Goal: Task Accomplishment & Management: Manage account settings

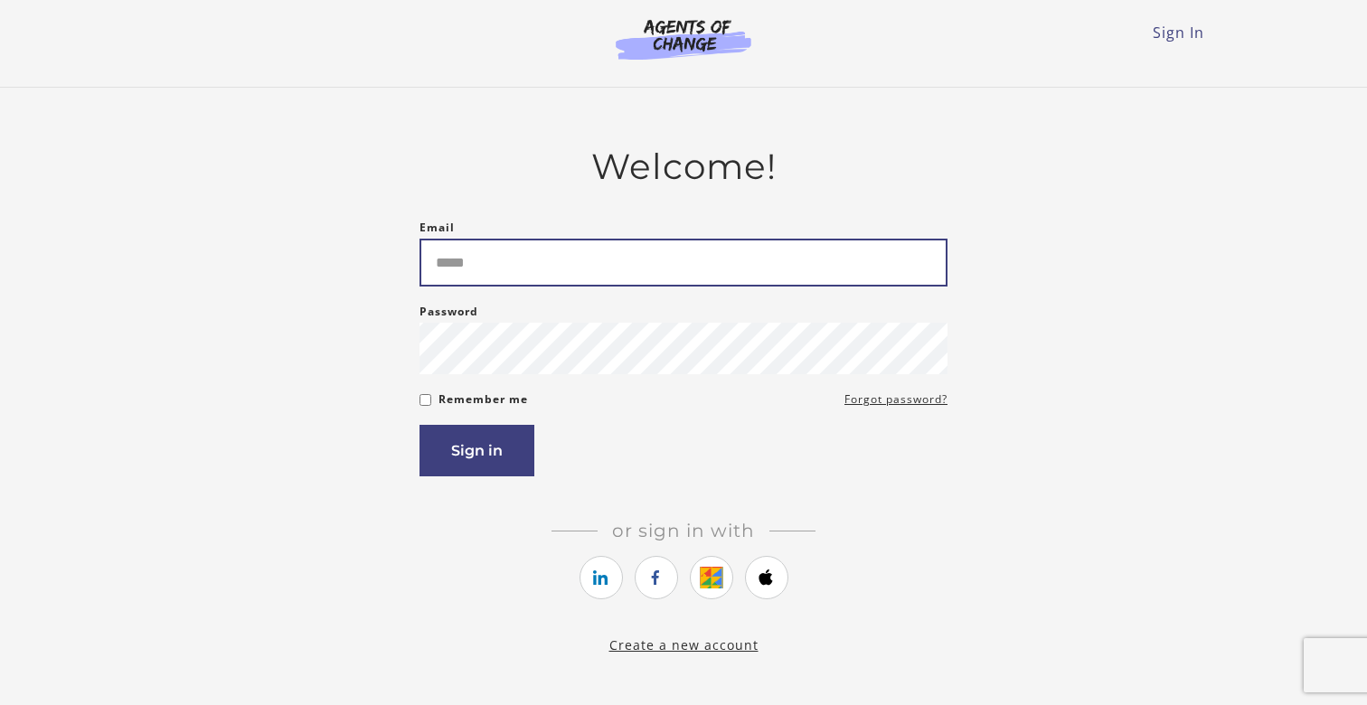
click at [754, 266] on input "Email" at bounding box center [683, 263] width 528 height 48
type input "**********"
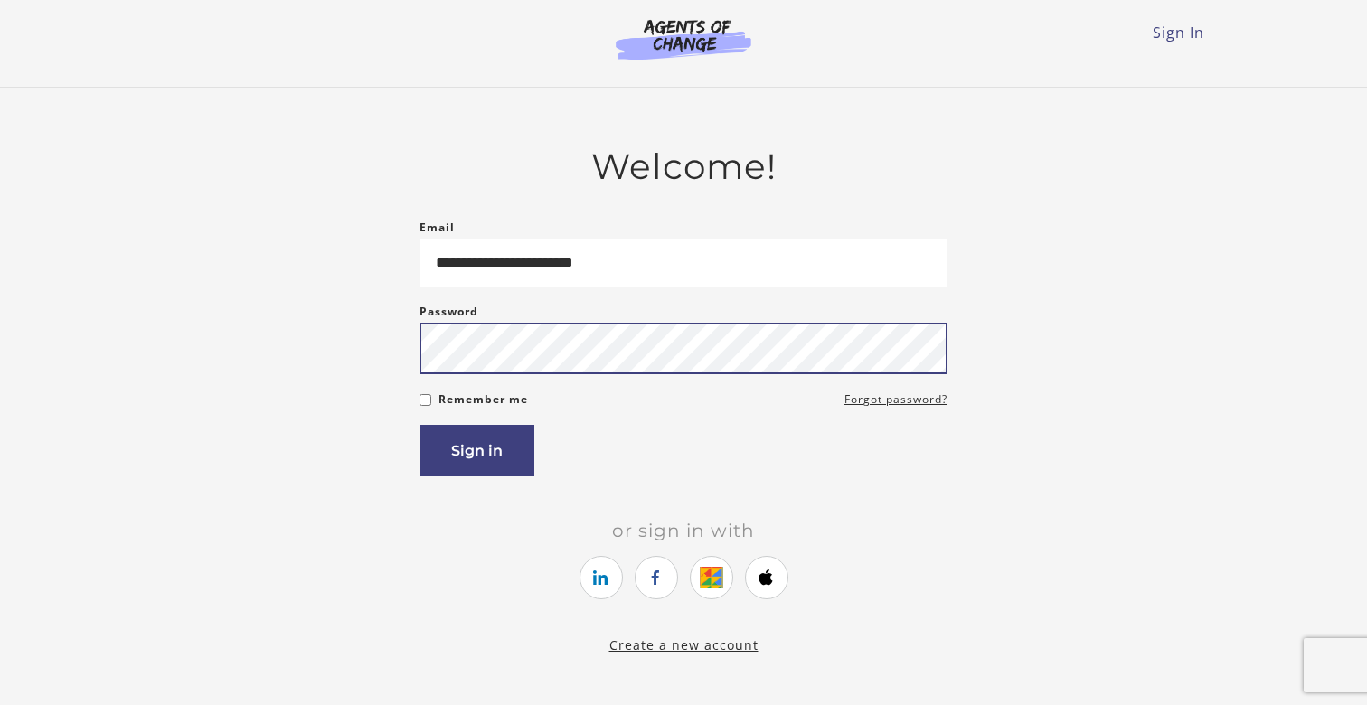
click at [419, 425] on button "Sign in" at bounding box center [476, 451] width 115 height 52
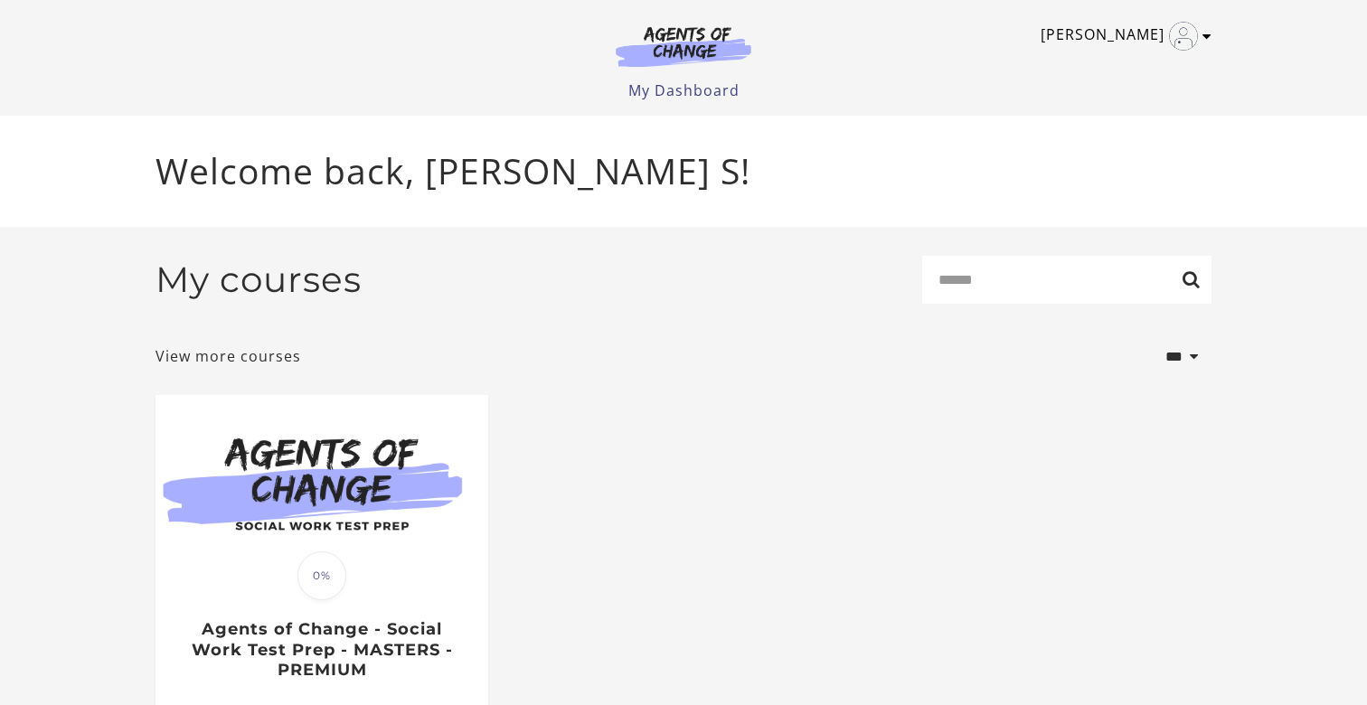
click at [1208, 39] on icon "Toggle menu" at bounding box center [1206, 36] width 9 height 14
